Goal: Obtain resource: Download file/media

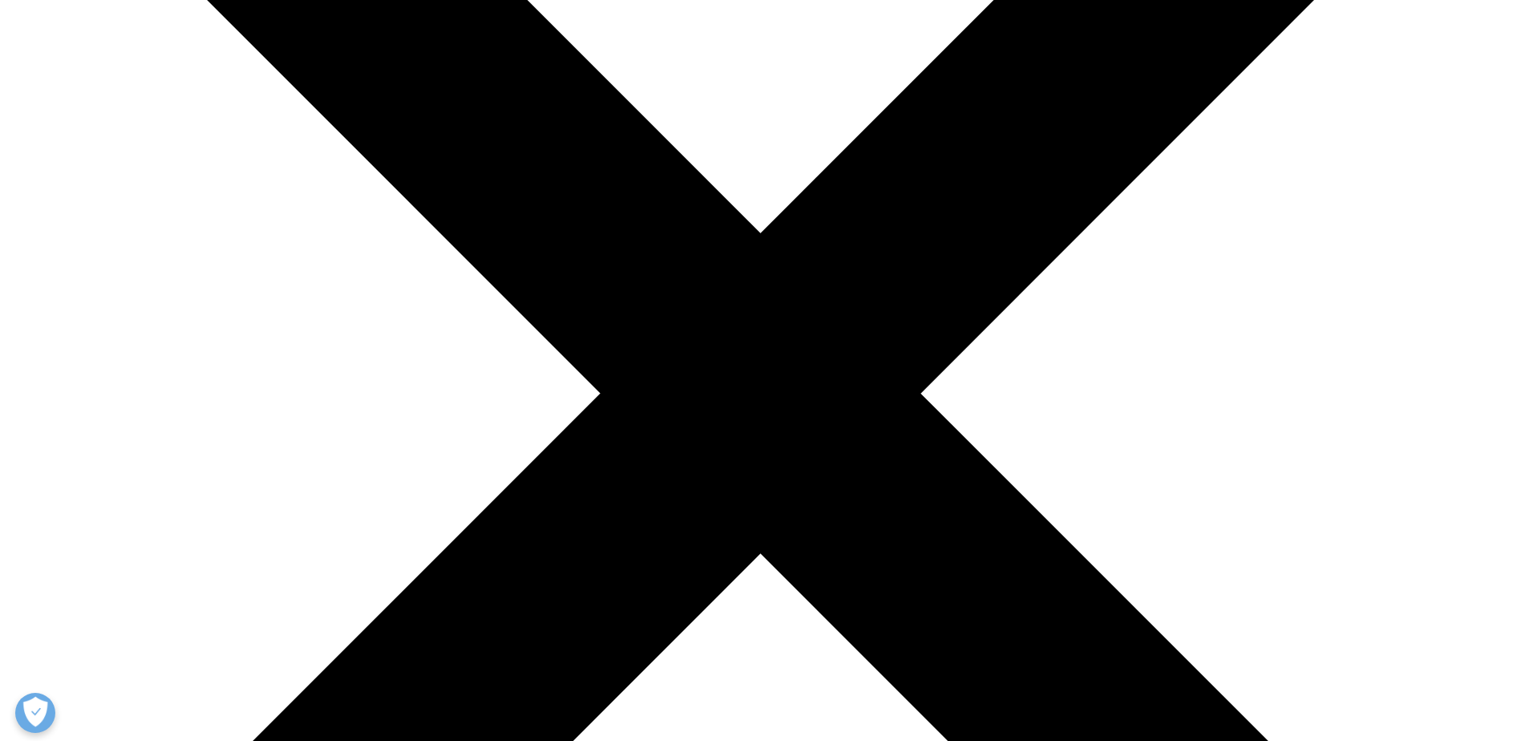
scroll to position [401, 0]
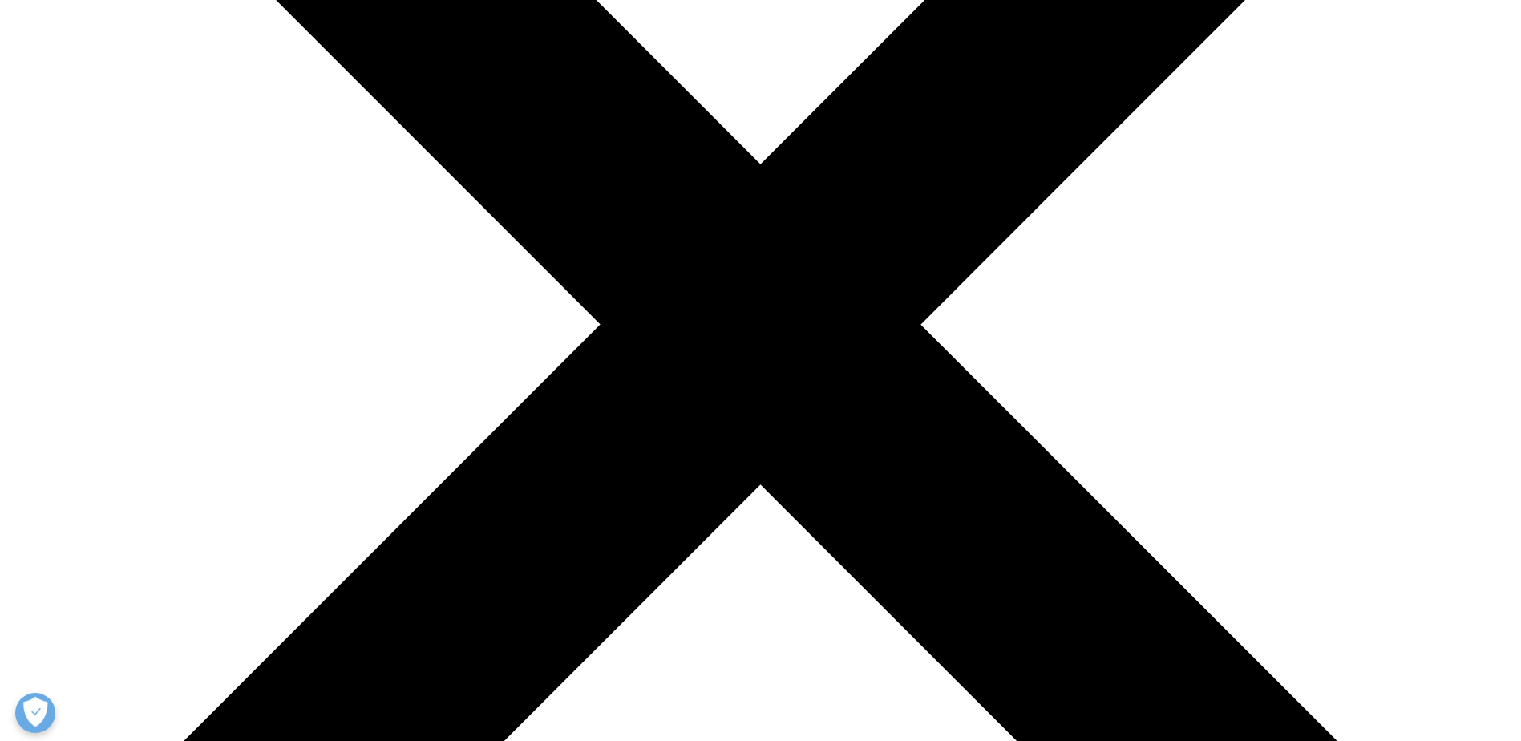
scroll to position [481, 0]
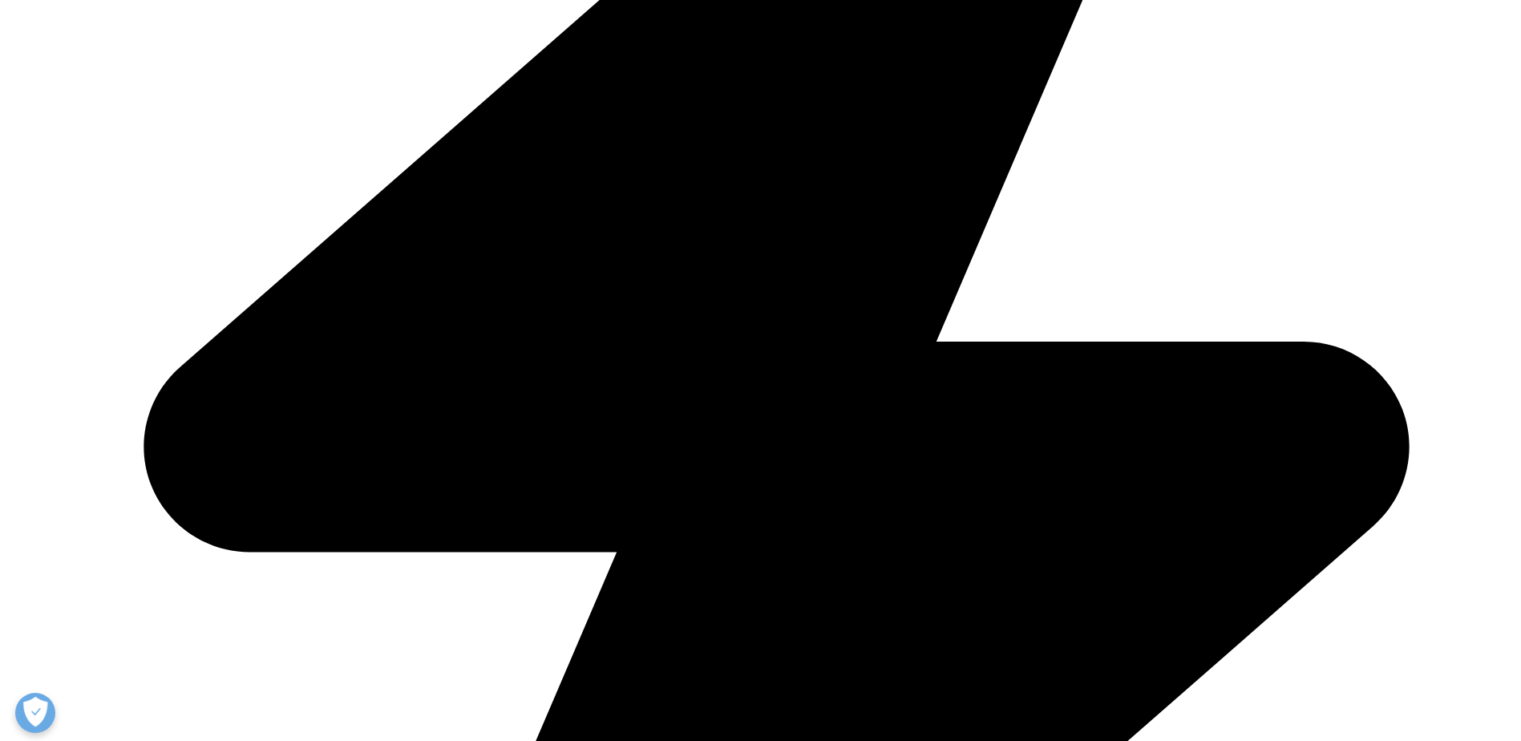
scroll to position [802, 0]
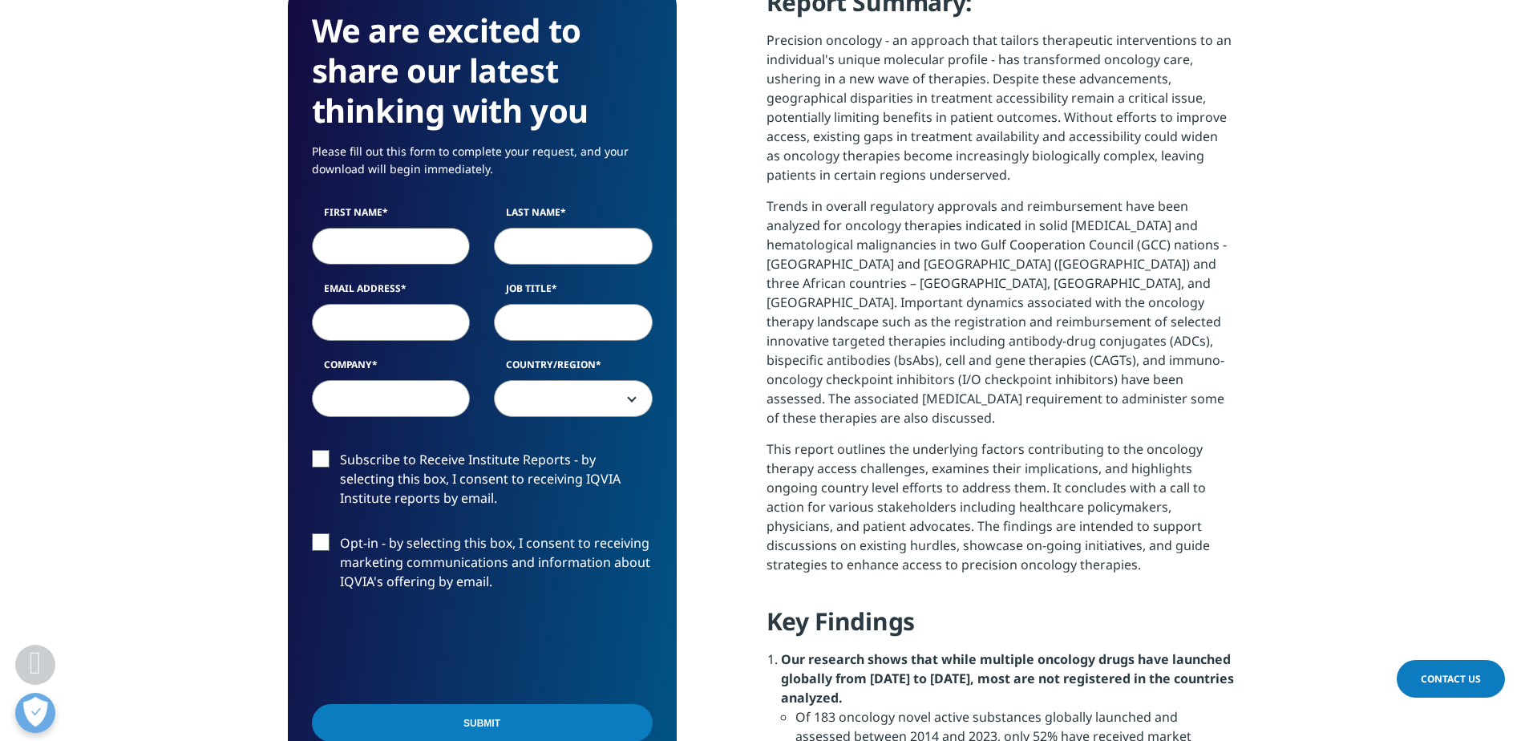
click at [401, 259] on input "First Name" at bounding box center [391, 246] width 159 height 37
type input "m"
type input "[PERSON_NAME]"
type input "Sayed"
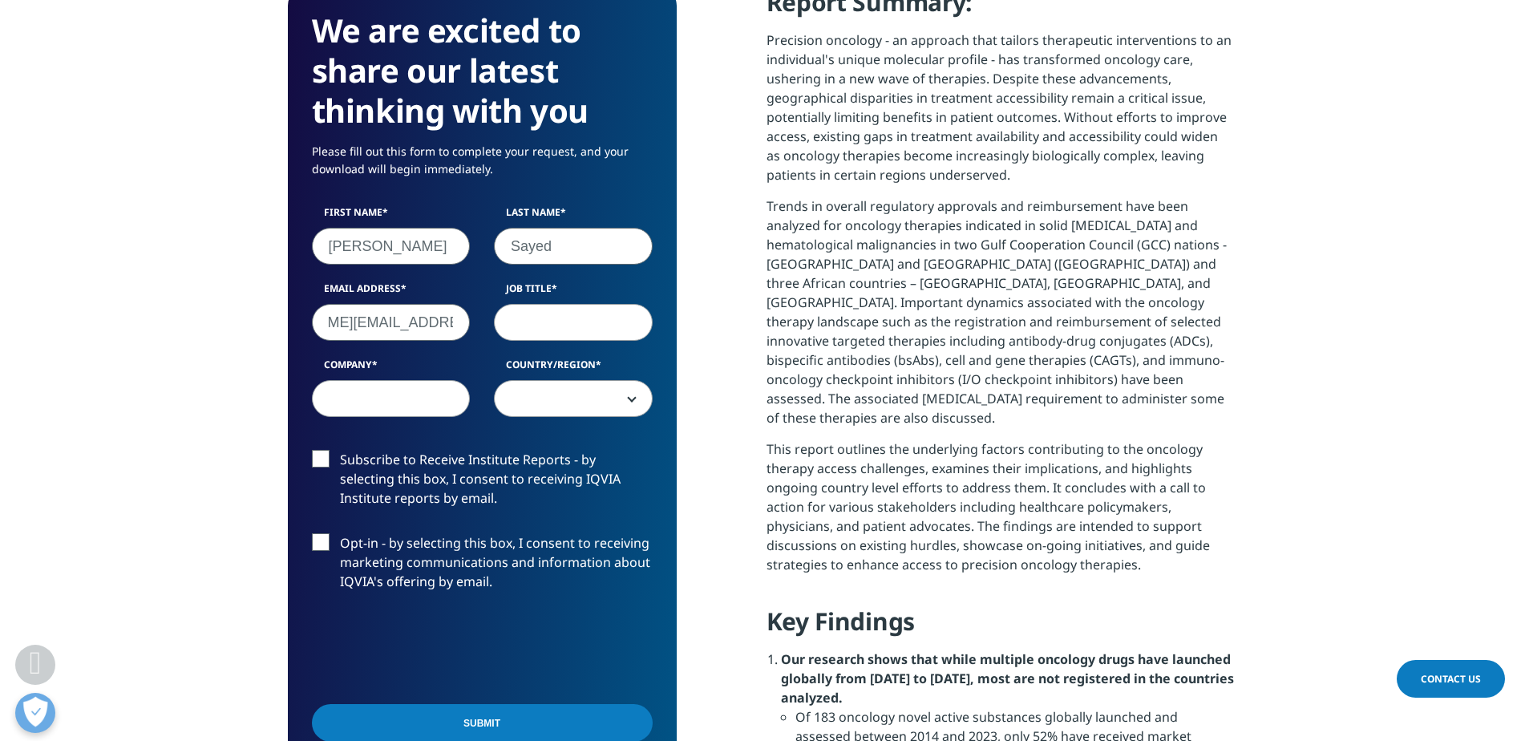
type input "[PERSON_NAME][EMAIL_ADDRESS][DOMAIN_NAME]"
click at [551, 330] on input "Job Title" at bounding box center [573, 322] width 159 height 37
paste input "External Effectiveness & Analytics"
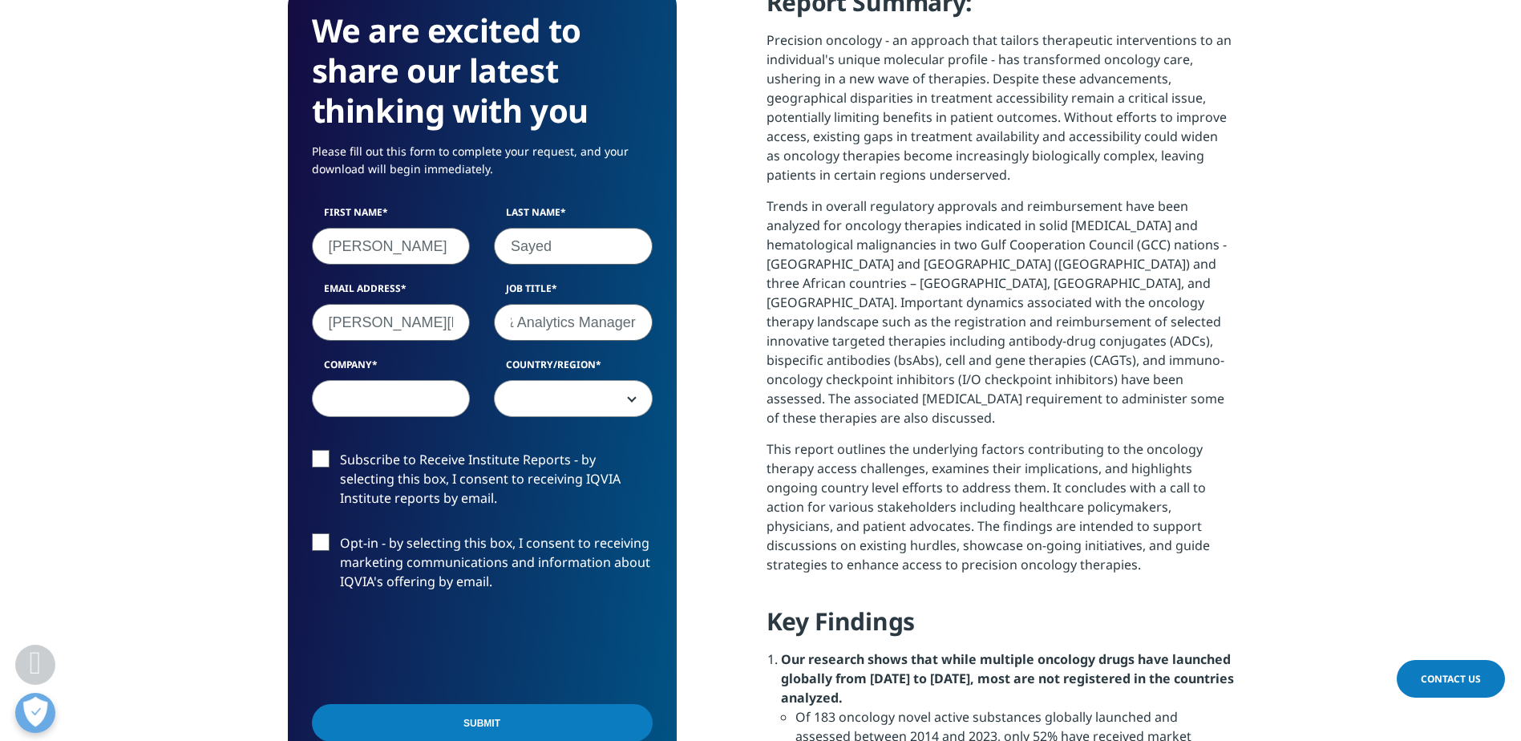
type input "External Effectiveness & Analytics Manager"
click at [369, 403] on input "Company" at bounding box center [391, 398] width 159 height 37
type input "Novartis"
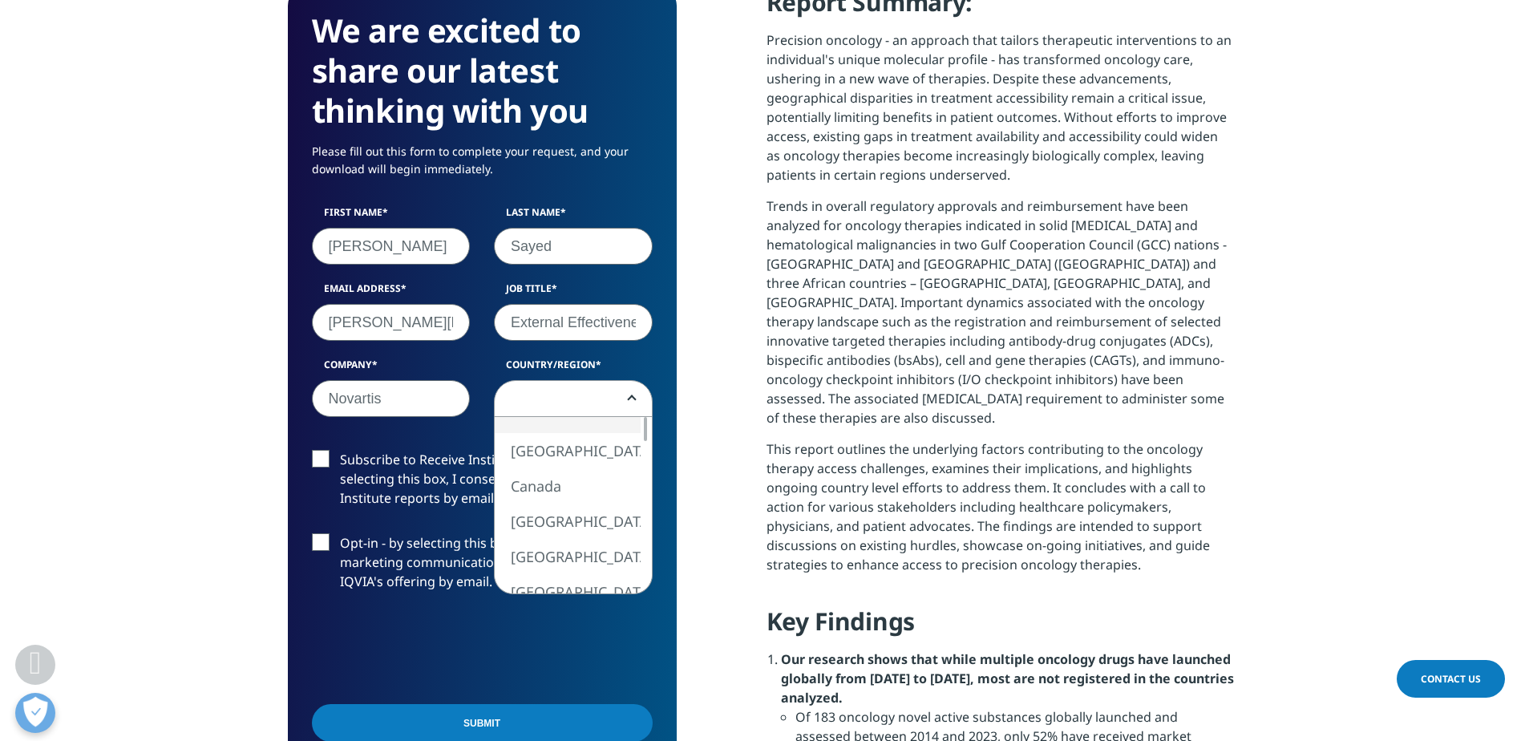
click at [574, 412] on span at bounding box center [573, 399] width 157 height 37
select select "[GEOGRAPHIC_DATA]"
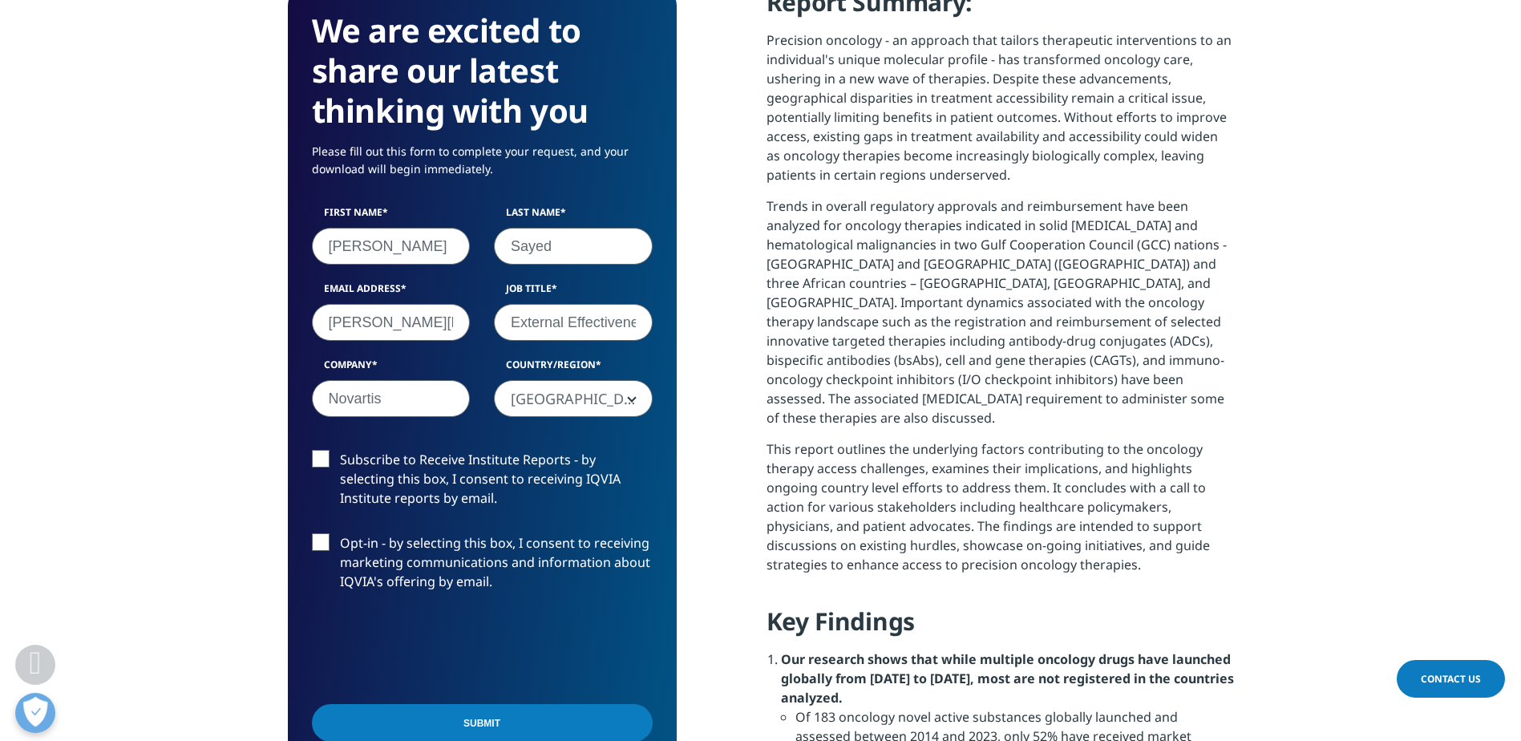
click at [495, 475] on label "Subscribe to Receive Institute Reports - by selecting this box, I consent to re…" at bounding box center [482, 483] width 341 height 67
click at [340, 450] on input "Subscribe to Receive Institute Reports - by selecting this box, I consent to re…" at bounding box center [340, 450] width 0 height 0
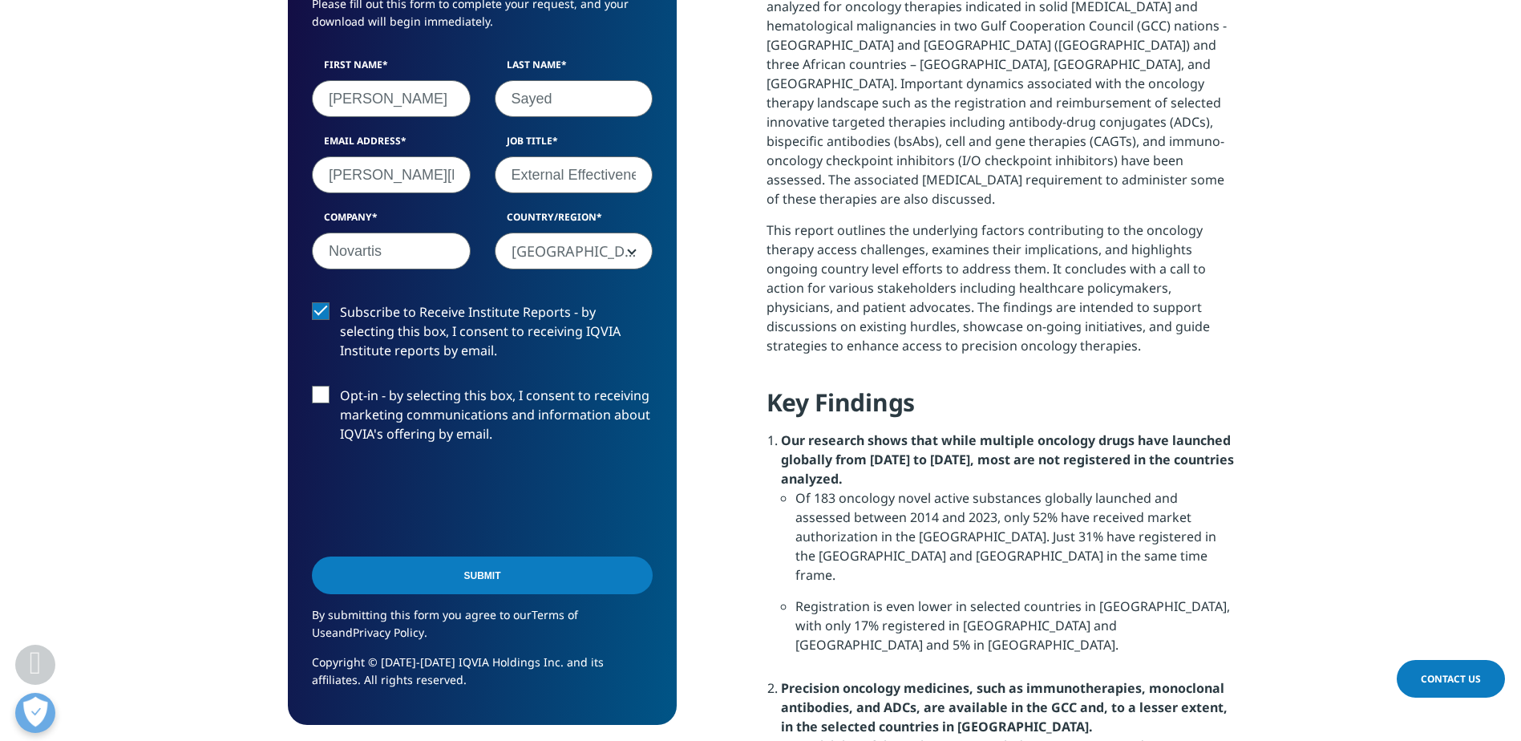
scroll to position [1042, 0]
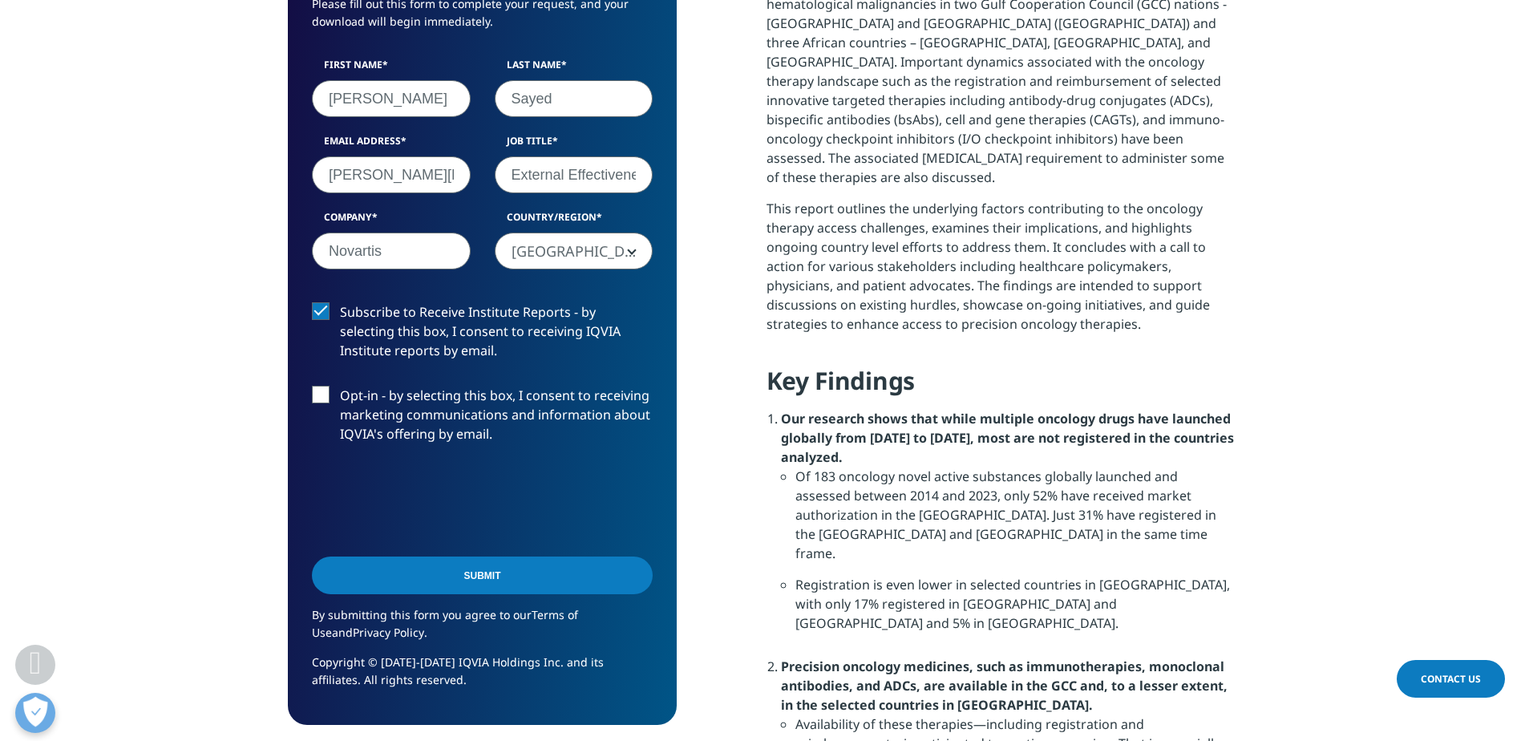
click at [481, 400] on label "Opt-in - by selecting this box, I consent to receiving marketing communications…" at bounding box center [482, 419] width 341 height 67
click at [340, 386] on input "Opt-in - by selecting this box, I consent to receiving marketing communications…" at bounding box center [340, 386] width 0 height 0
click at [471, 572] on input "Submit" at bounding box center [482, 575] width 341 height 38
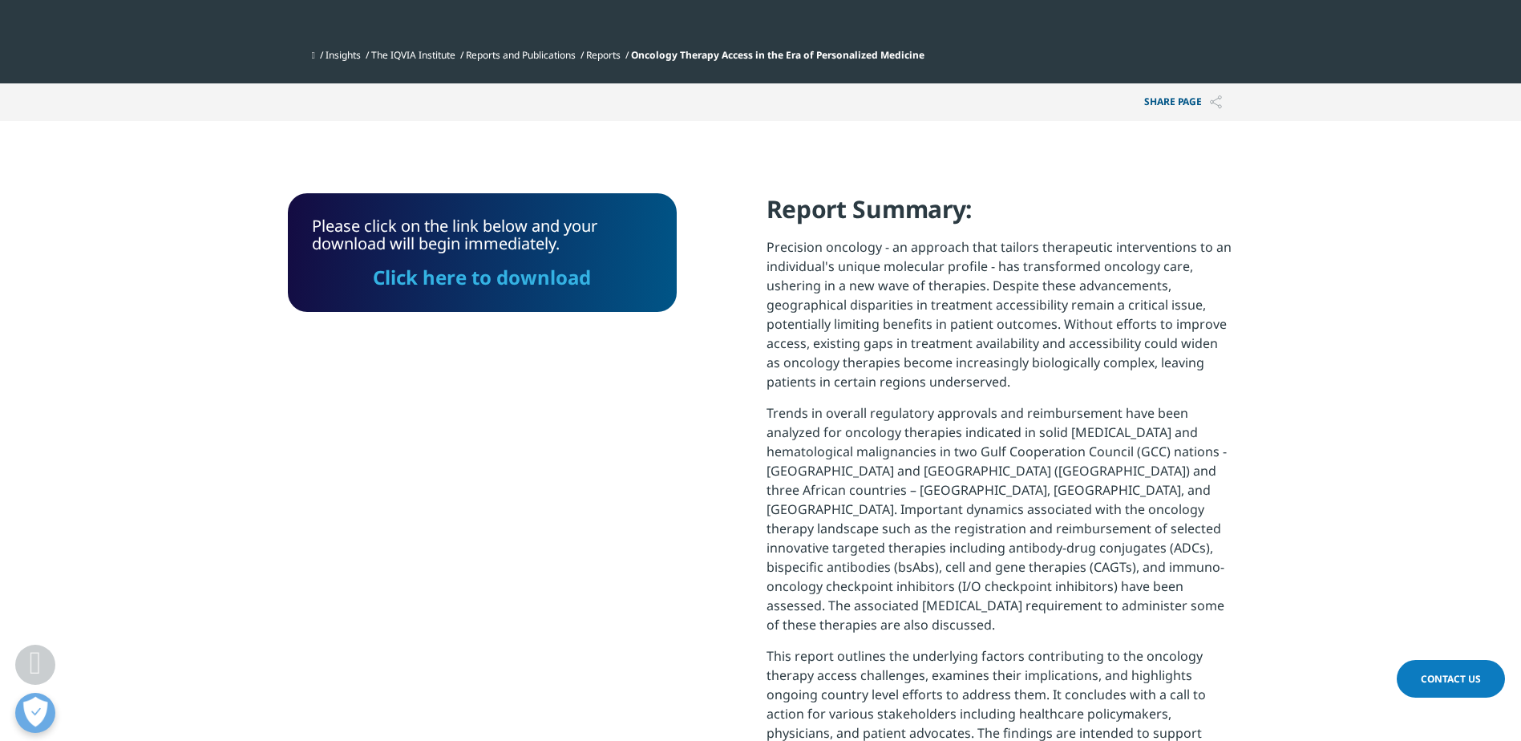
scroll to position [584, 0]
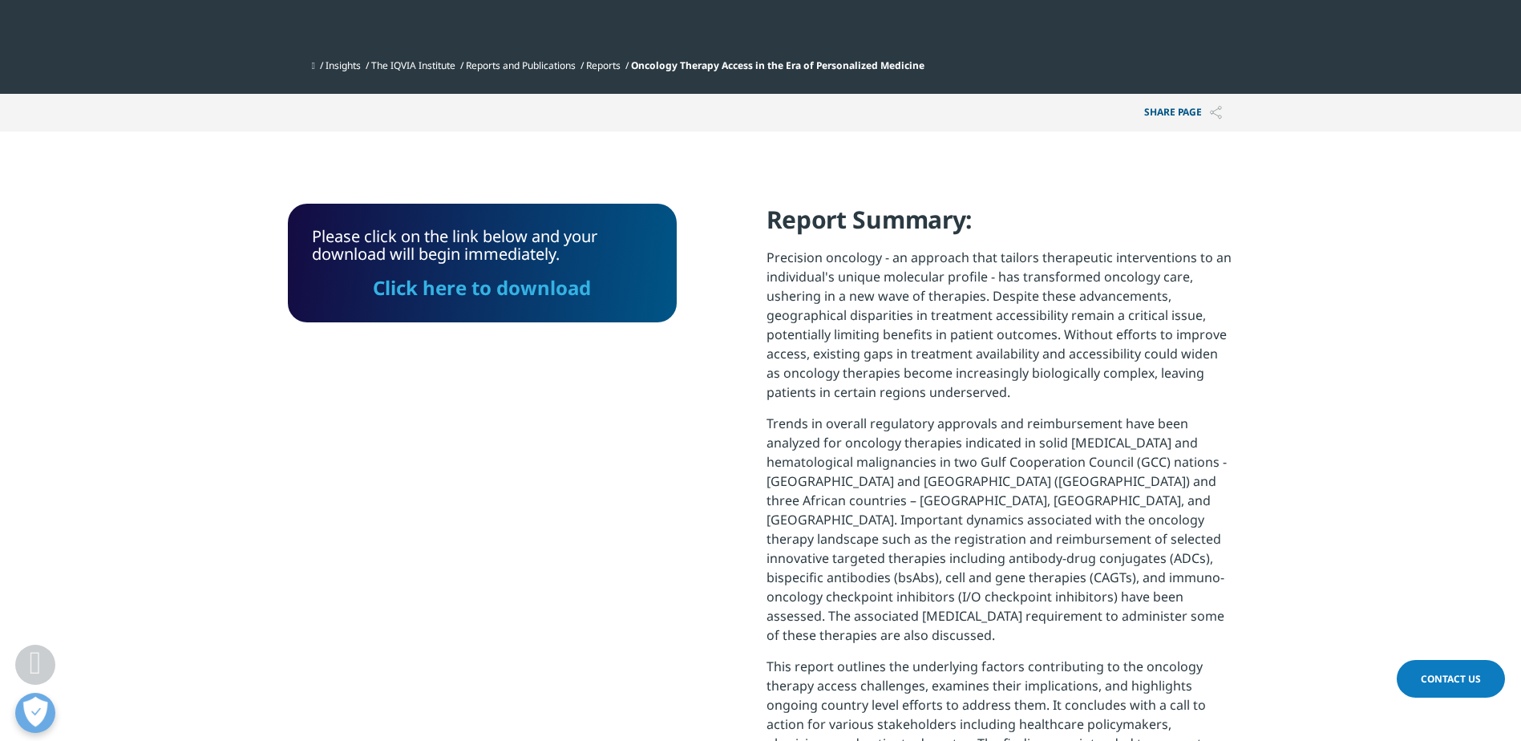
click at [556, 299] on link "Click here to download" at bounding box center [482, 287] width 218 height 26
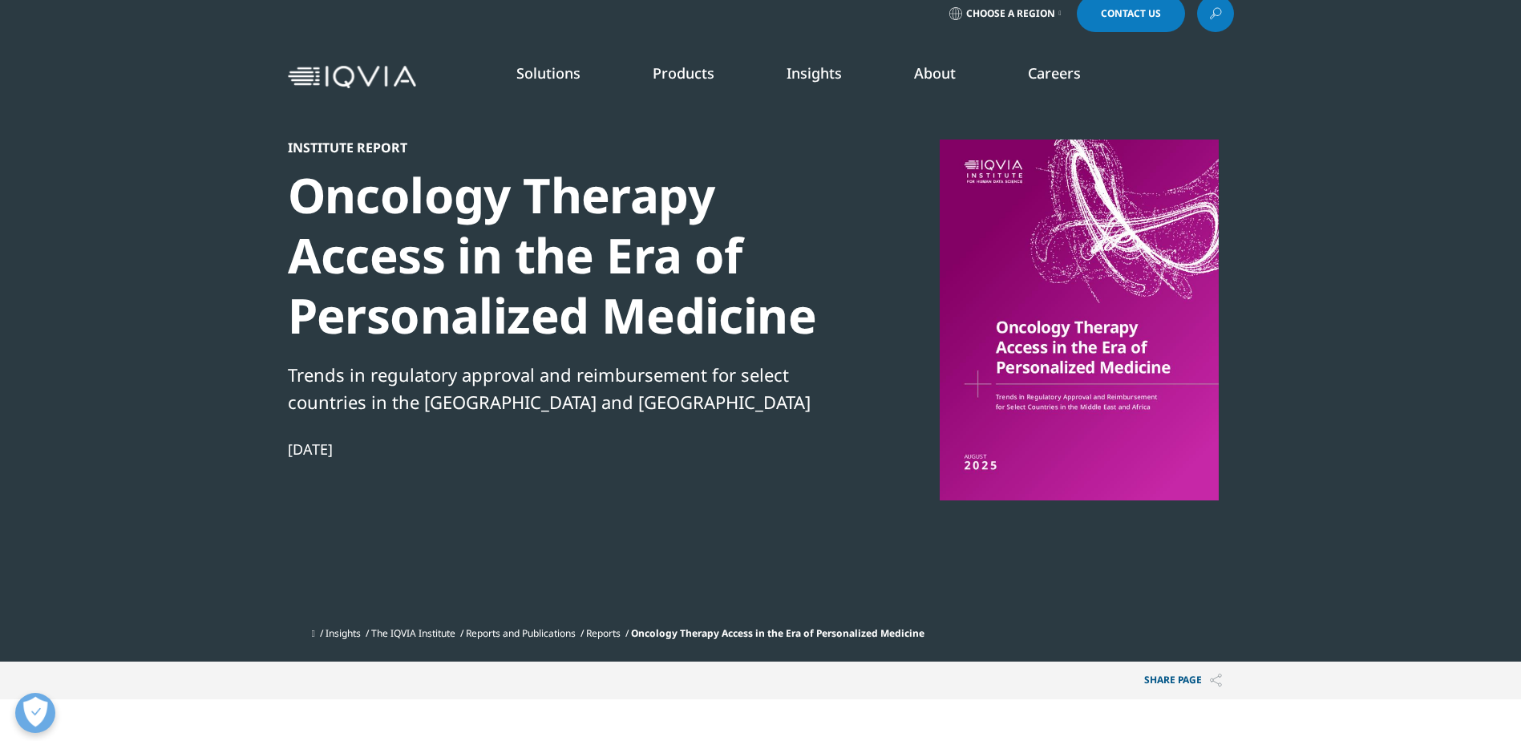
scroll to position [0, 0]
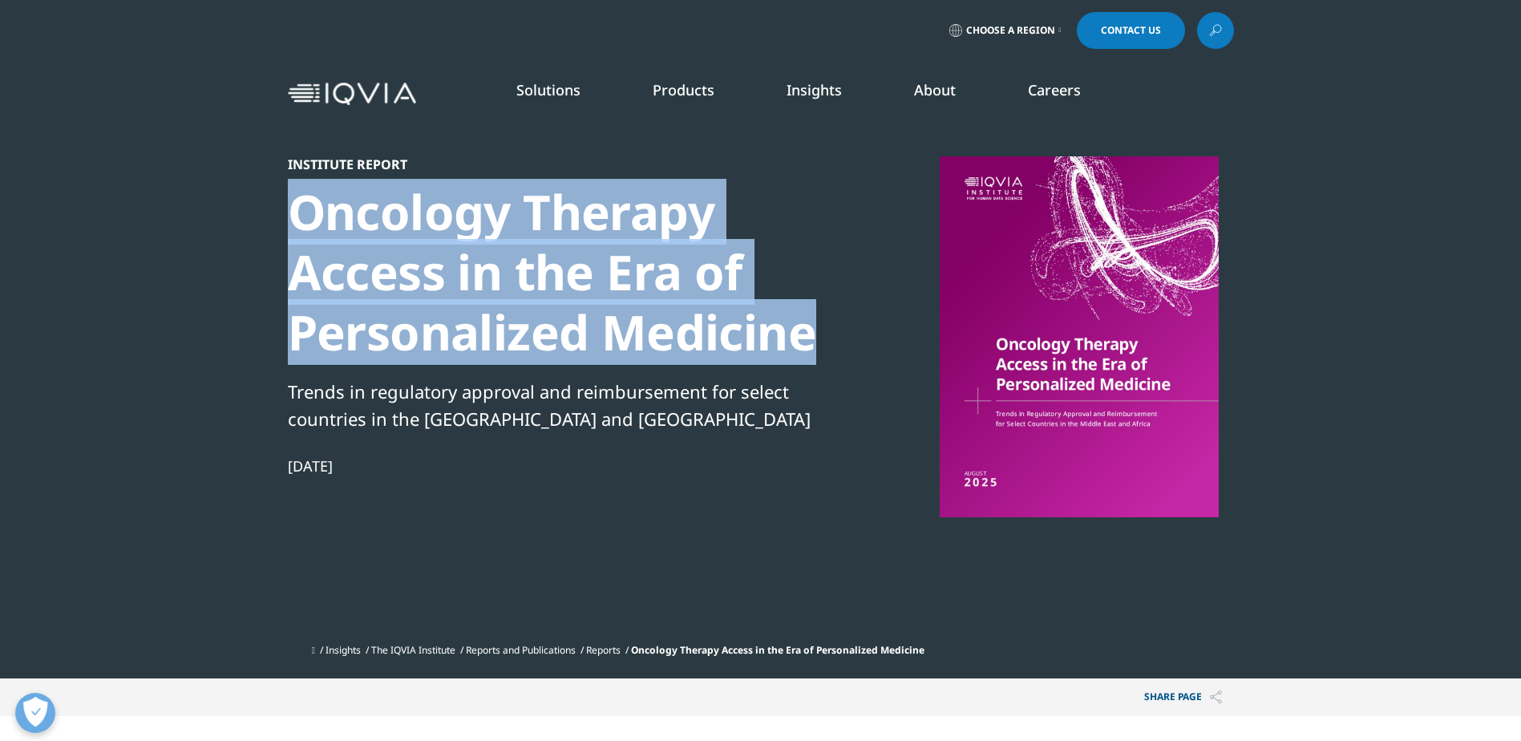
drag, startPoint x: 298, startPoint y: 218, endPoint x: 794, endPoint y: 339, distance: 510.1
click at [794, 339] on div "Oncology Therapy Access in the Era of Personalized Medicine" at bounding box center [563, 272] width 550 height 180
drag, startPoint x: 794, startPoint y: 339, endPoint x: 727, endPoint y: 336, distance: 66.6
copy div "Oncology Therapy Access in the Era of Personalized Medicin"
